Goal: Communication & Community: Ask a question

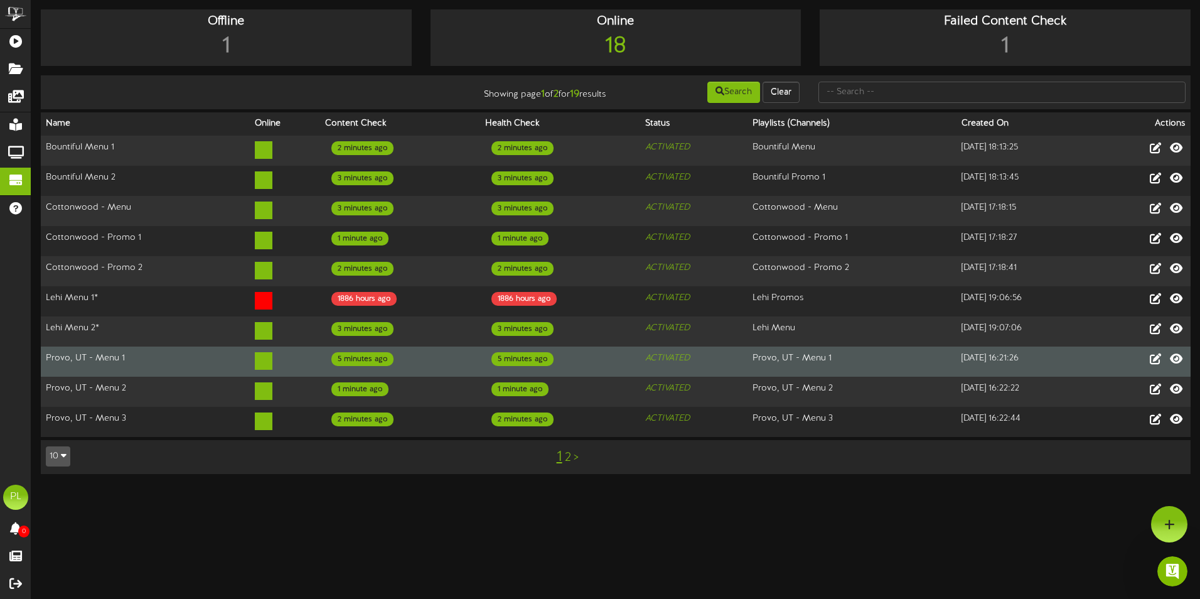
scroll to position [828, 0]
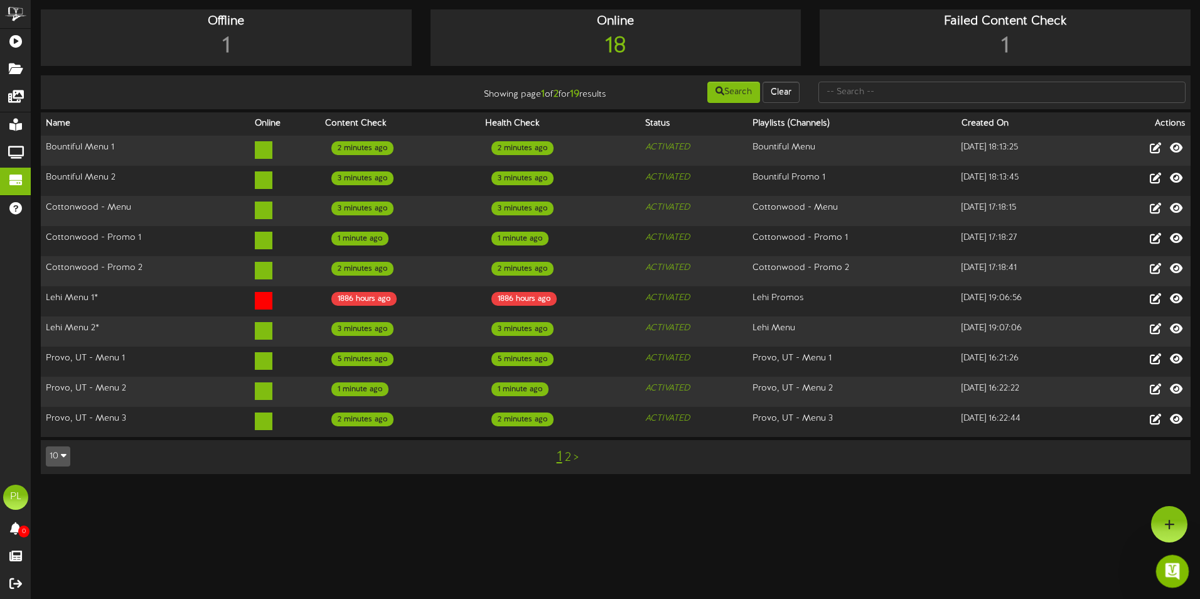
click at [1168, 573] on icon "Open Intercom Messenger" at bounding box center [1170, 569] width 21 height 21
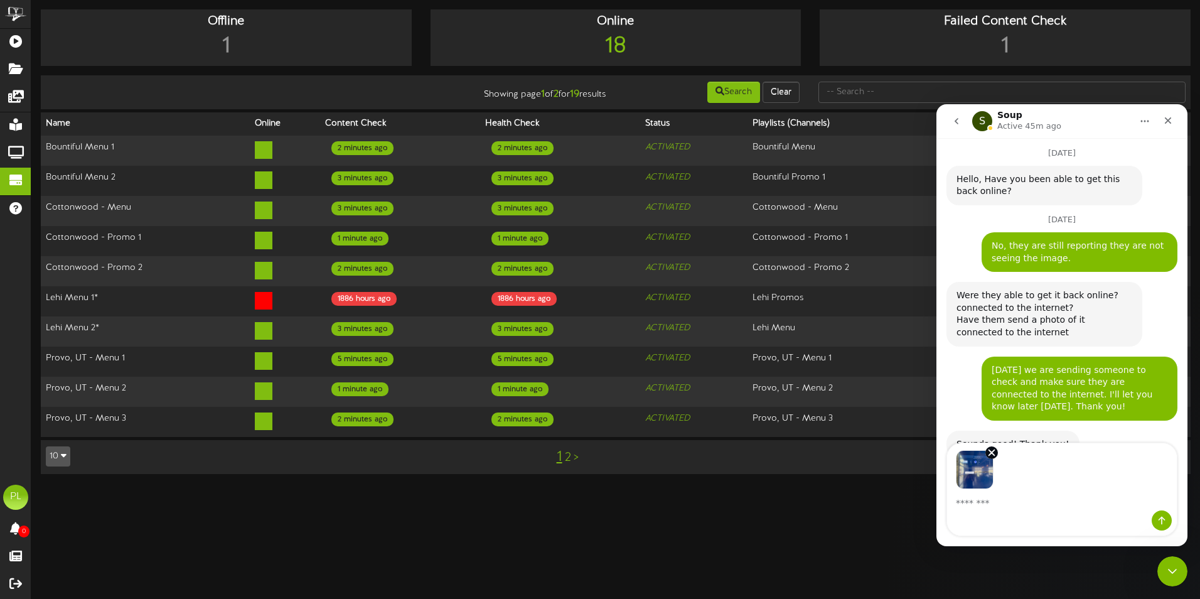
scroll to position [874, 0]
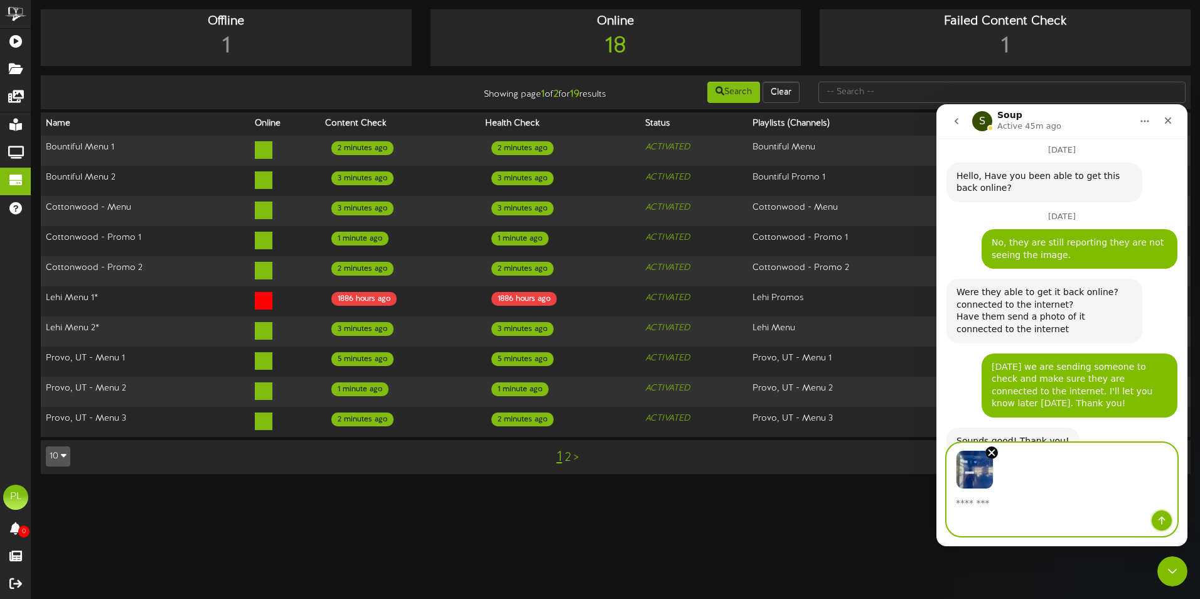
click at [1162, 515] on icon "Send a message…" at bounding box center [1161, 520] width 10 height 10
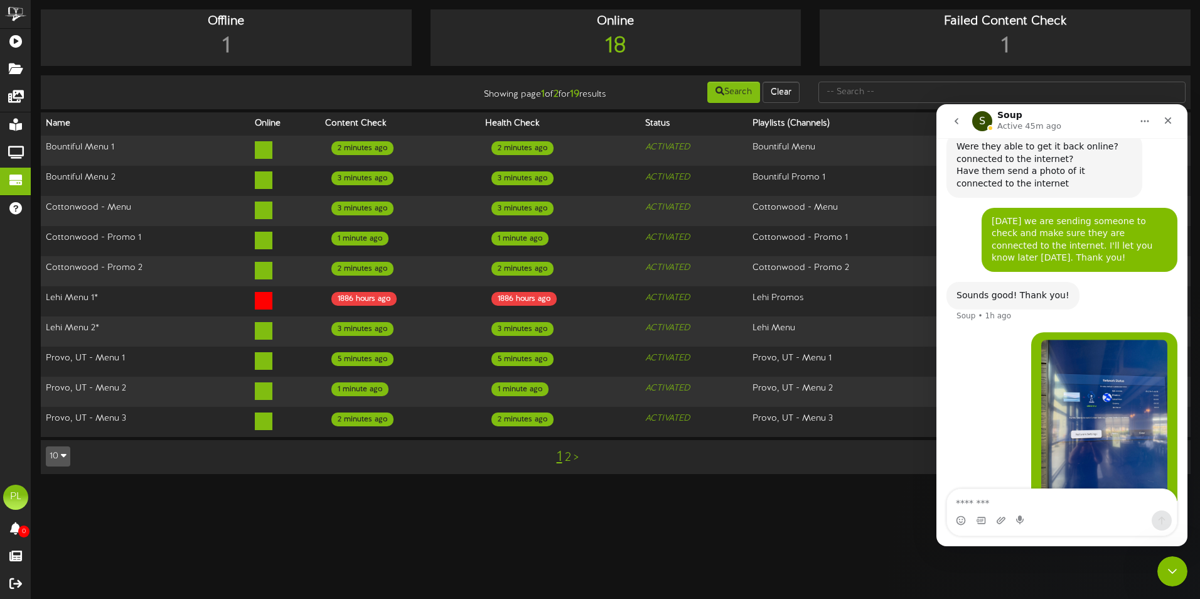
scroll to position [1021, 0]
click at [981, 498] on textarea "Message…" at bounding box center [1062, 499] width 230 height 21
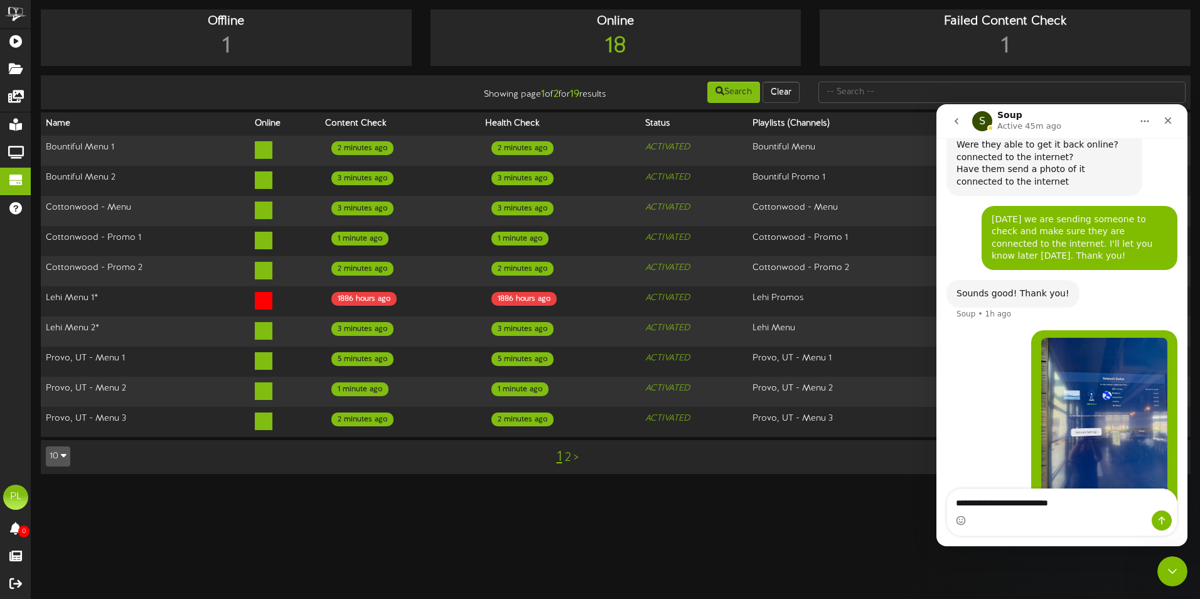
type textarea "**********"
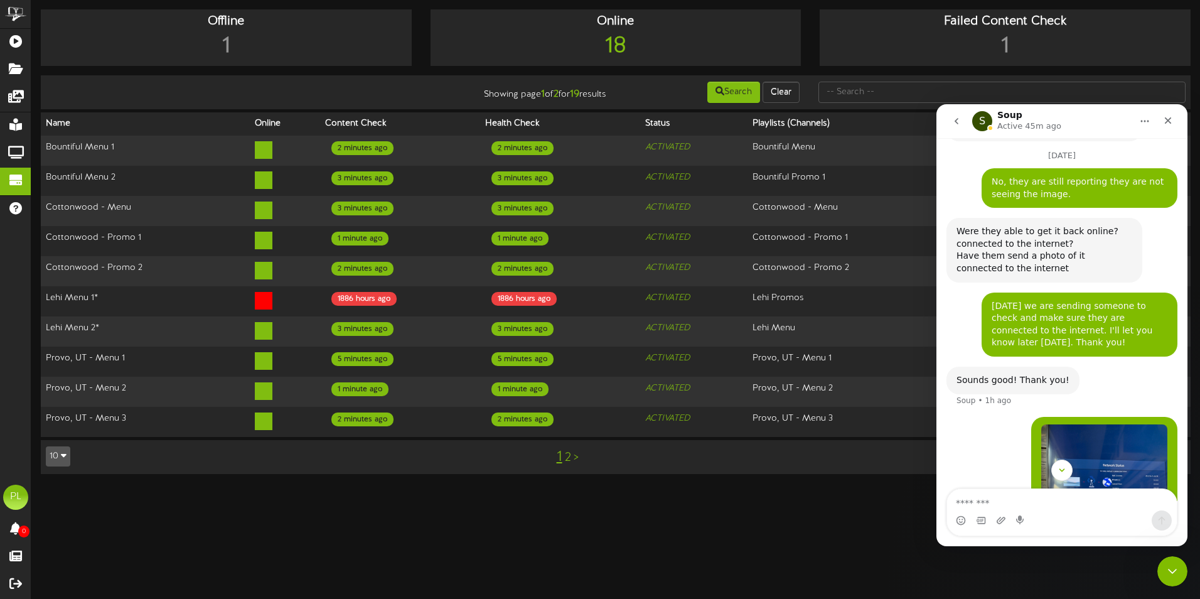
scroll to position [1050, 0]
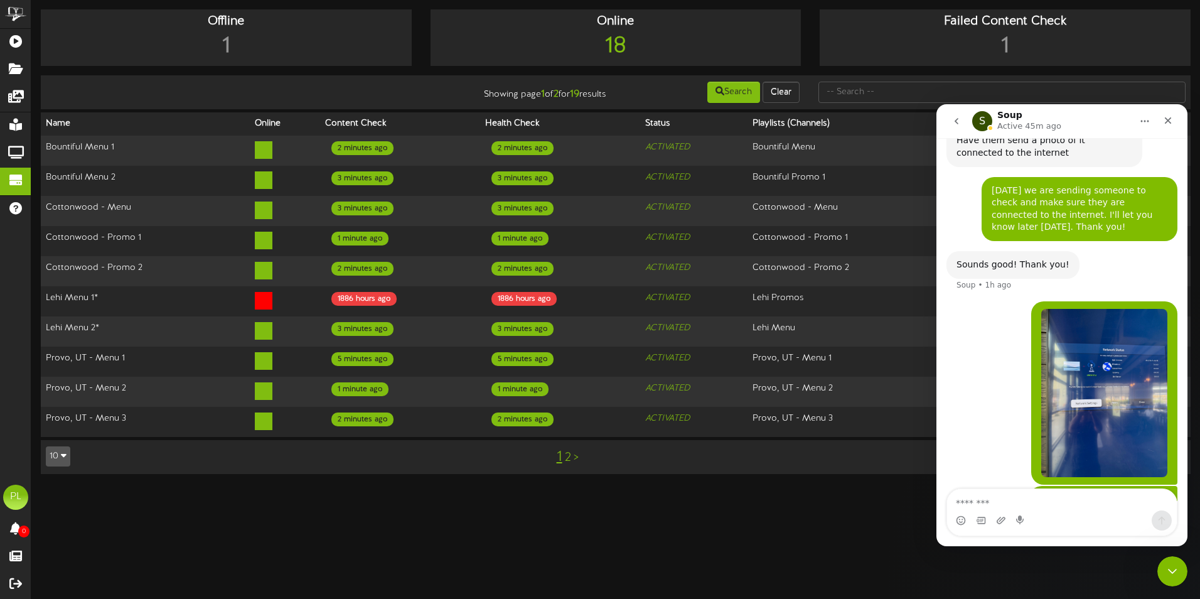
click at [1143, 309] on img "Pizzeria says…" at bounding box center [1104, 393] width 126 height 168
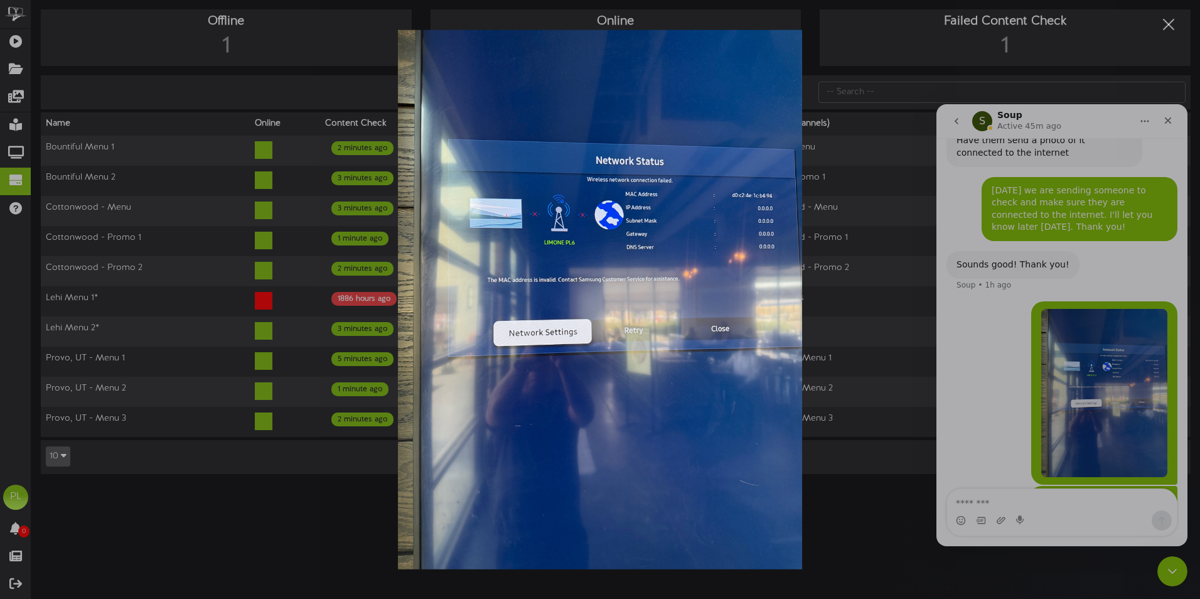
click at [836, 126] on div "Intercom messenger" at bounding box center [600, 299] width 1200 height 599
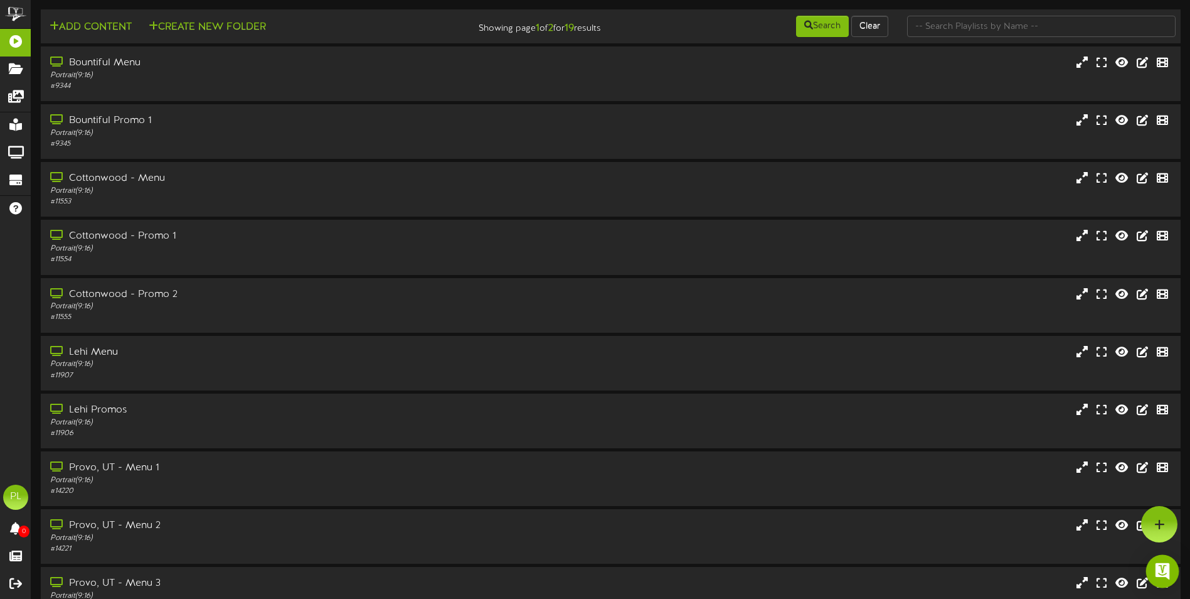
click at [1167, 573] on img "Open Intercom Messenger" at bounding box center [1162, 571] width 16 height 16
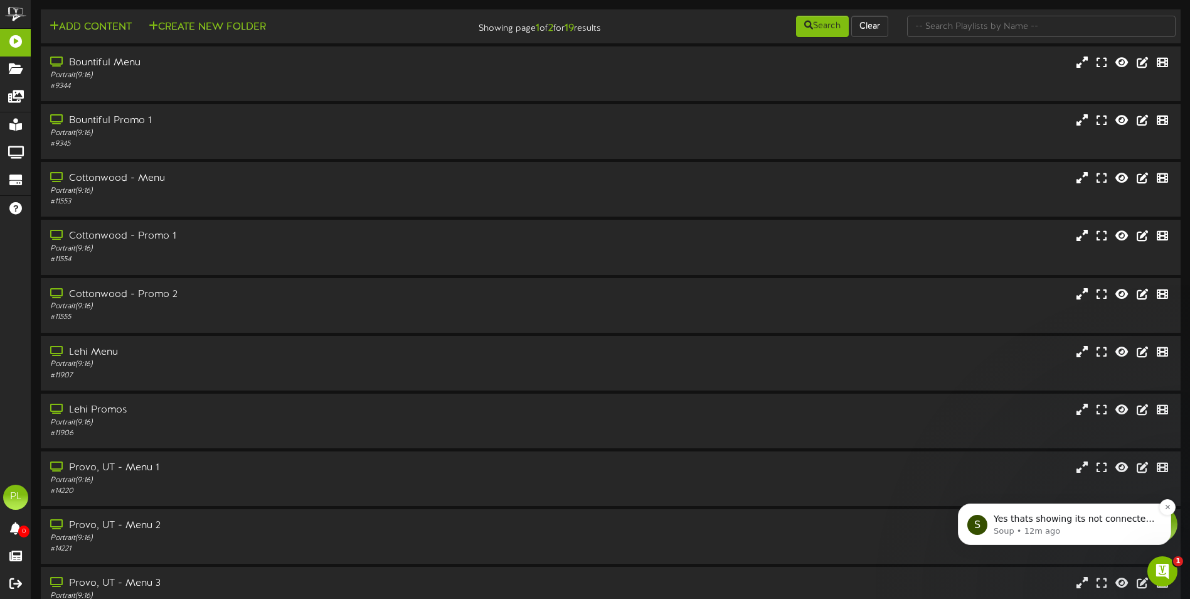
click at [1136, 528] on p "Soup • 12m ago" at bounding box center [1075, 530] width 162 height 11
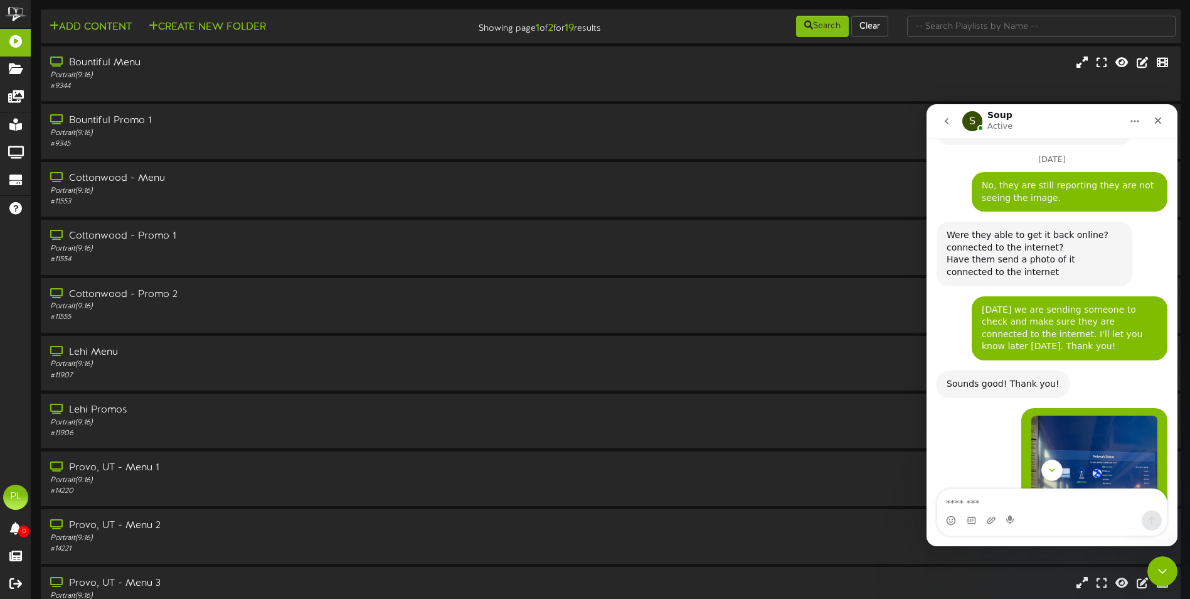
scroll to position [1100, 0]
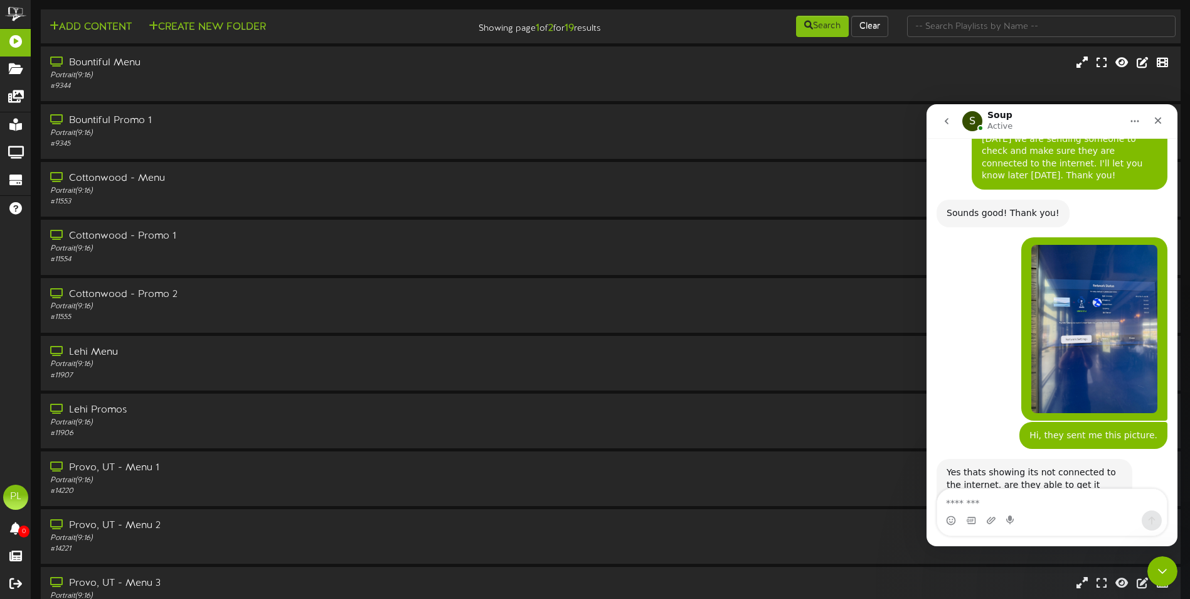
click at [981, 498] on textarea "Message…" at bounding box center [1052, 499] width 230 height 21
type textarea "*"
type textarea "**********"
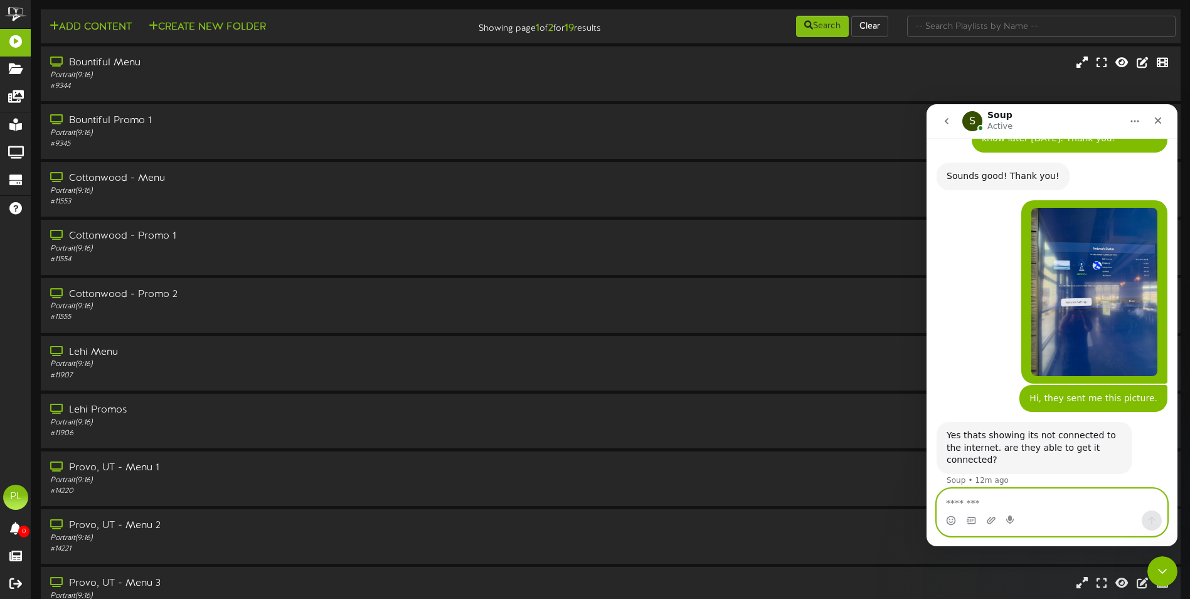
scroll to position [1137, 0]
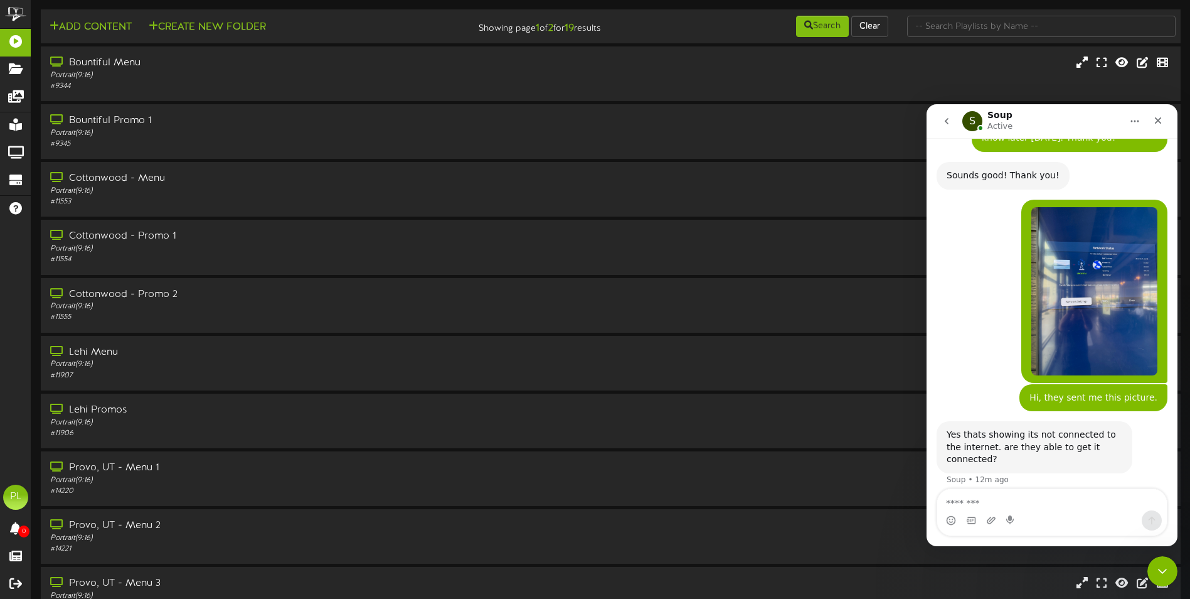
click at [1101, 256] on img "Pizzeria says…" at bounding box center [1094, 291] width 126 height 168
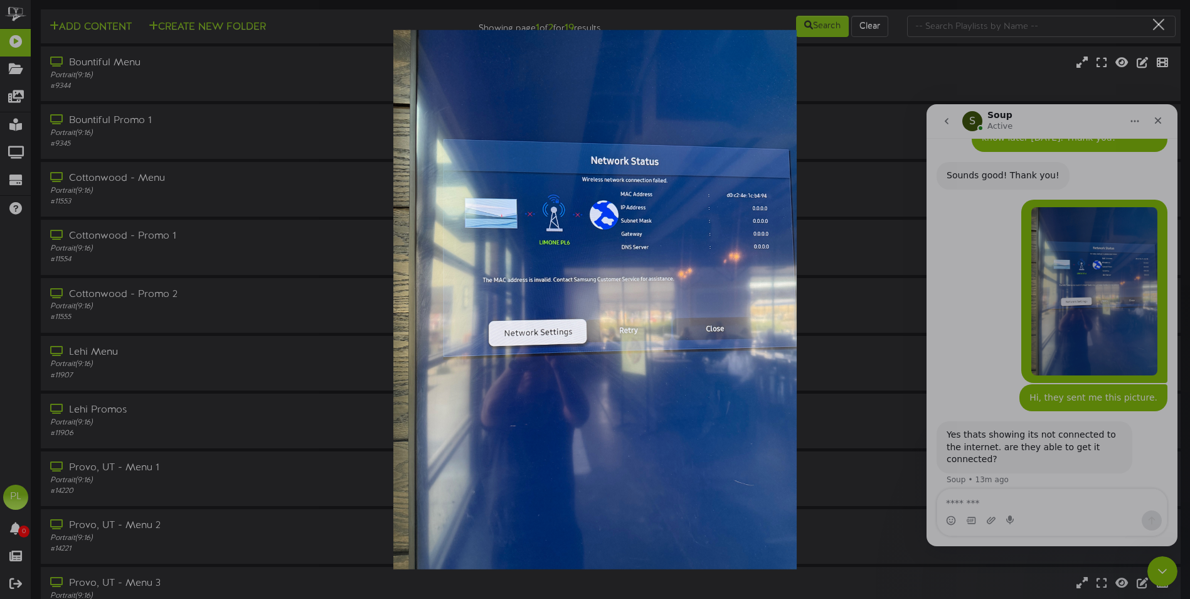
click at [983, 499] on div "Intercom messenger" at bounding box center [595, 299] width 1190 height 599
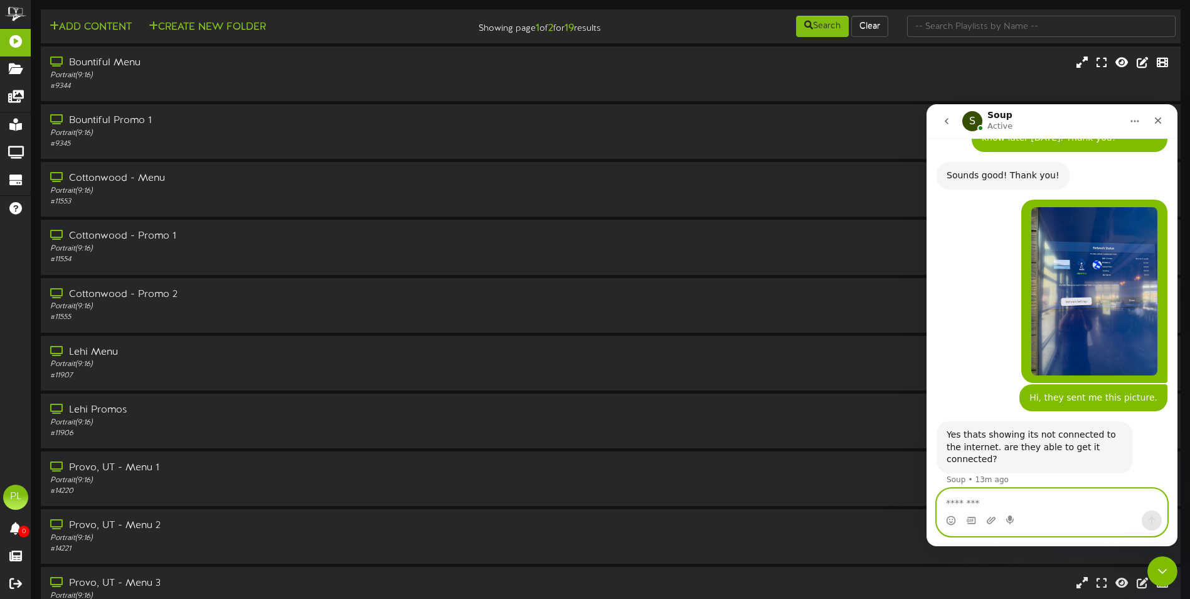
click at [986, 506] on textarea "Message…" at bounding box center [1052, 499] width 230 height 21
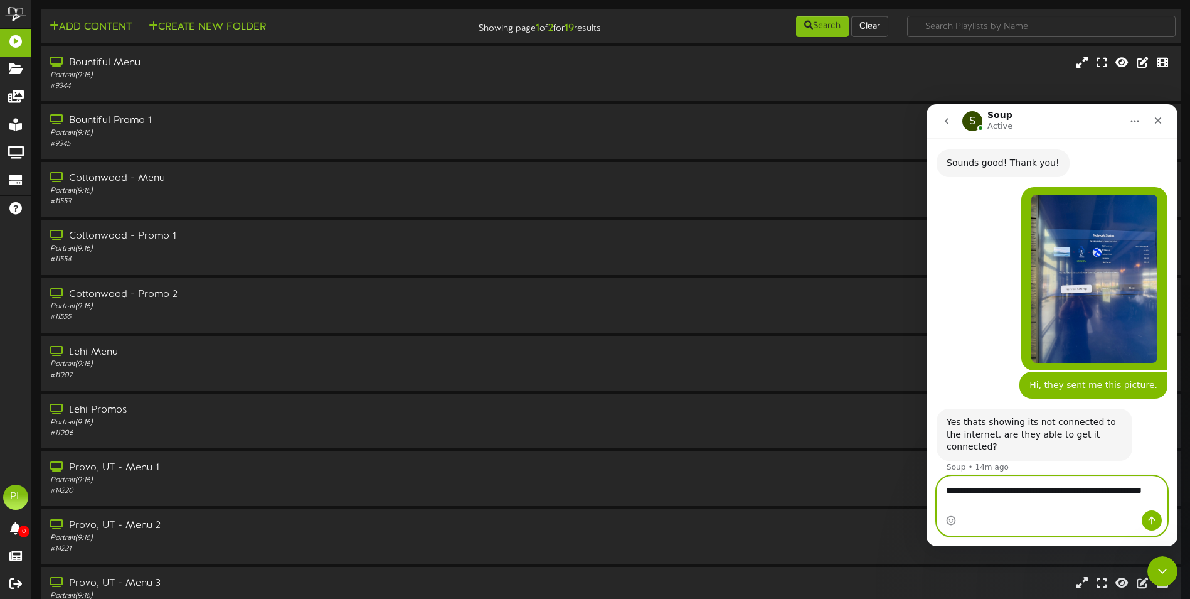
type textarea "**********"
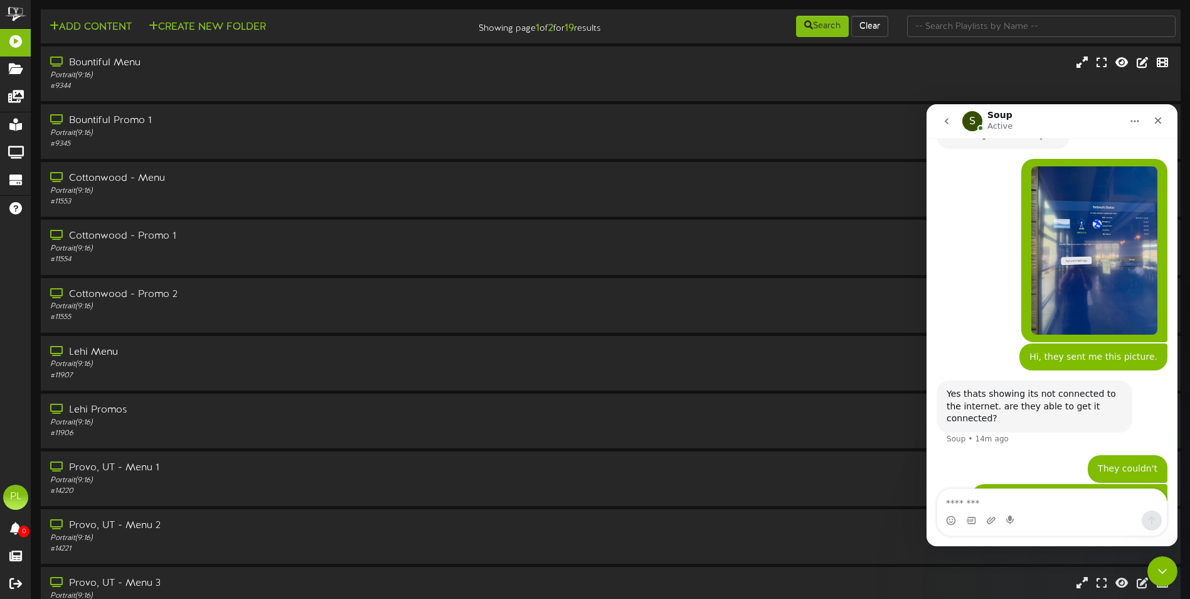
click at [1117, 193] on img "Pizzeria says…" at bounding box center [1094, 250] width 126 height 168
